Goal: Obtain resource: Download file/media

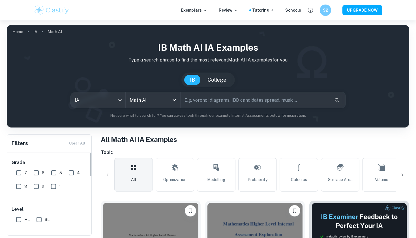
click at [15, 177] on input "7" at bounding box center [18, 172] width 11 height 11
checkbox input "true"
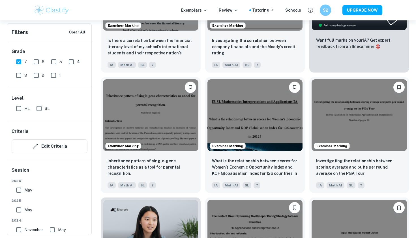
scroll to position [257, 0]
click at [20, 109] on input "HL" at bounding box center [18, 108] width 11 height 11
checkbox input "true"
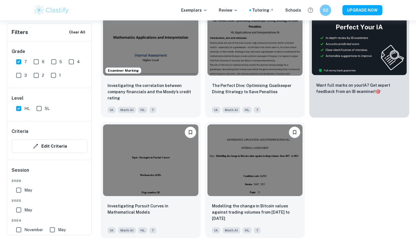
scroll to position [212, 0]
click at [273, 166] on img at bounding box center [254, 158] width 95 height 71
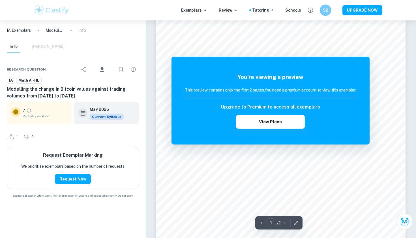
scroll to position [29, 0]
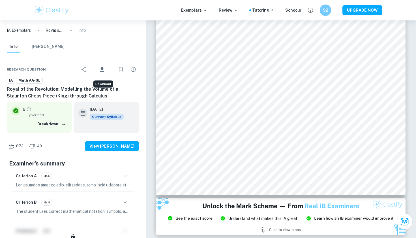
click at [105, 66] on icon "Download" at bounding box center [102, 69] width 7 height 7
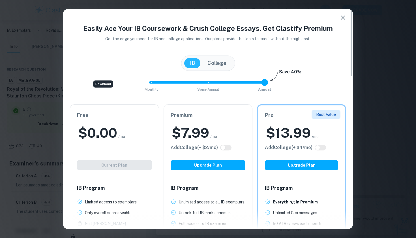
click at [345, 15] on icon "button" at bounding box center [342, 17] width 7 height 7
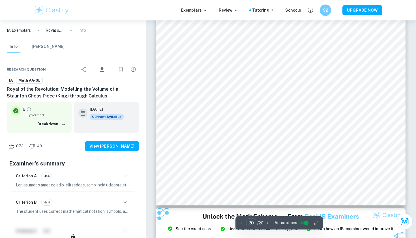
scroll to position [6485, 0]
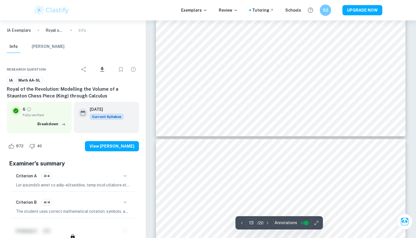
type input "12"
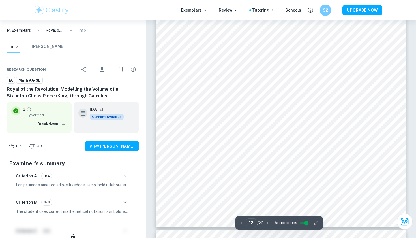
scroll to position [3824, 0]
